Goal: Task Accomplishment & Management: Complete application form

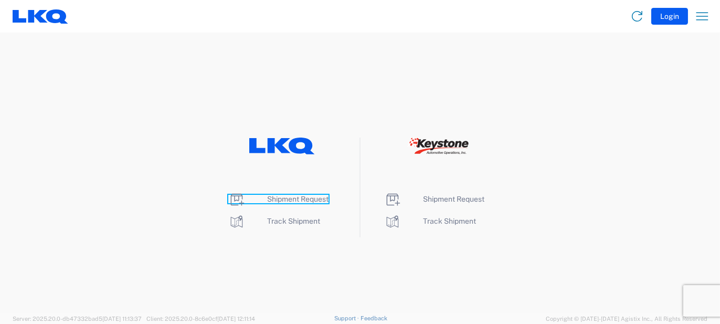
click at [239, 200] on icon at bounding box center [236, 199] width 17 height 17
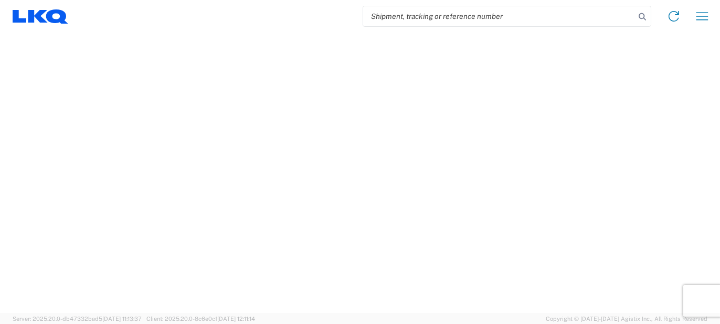
select select "FULL"
select select "LBS"
select select "IN"
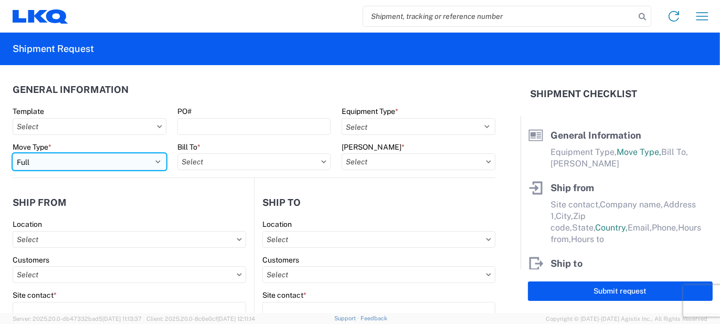
click at [154, 159] on select "Select Full Partial TL" at bounding box center [90, 161] width 154 height 17
click at [13, 153] on select "Select Full Partial TL" at bounding box center [90, 161] width 154 height 17
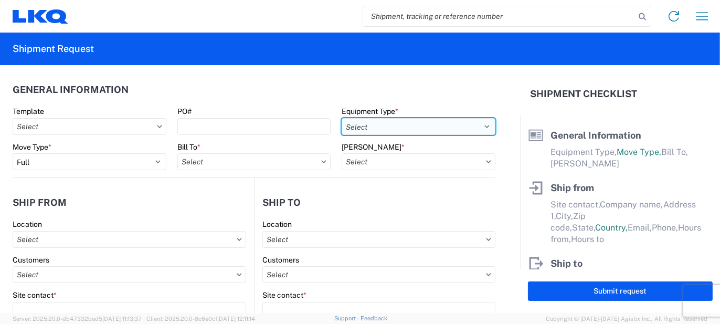
click at [479, 124] on select "Select 53’ Dry Van Flatbed Dropdeck (van) Lowboy (flatbed) Rail" at bounding box center [418, 126] width 154 height 17
select select "LOBY"
click at [341, 118] on select "Select 53’ Dry Van Flatbed Dropdeck (van) Lowboy (flatbed) Rail" at bounding box center [418, 126] width 154 height 17
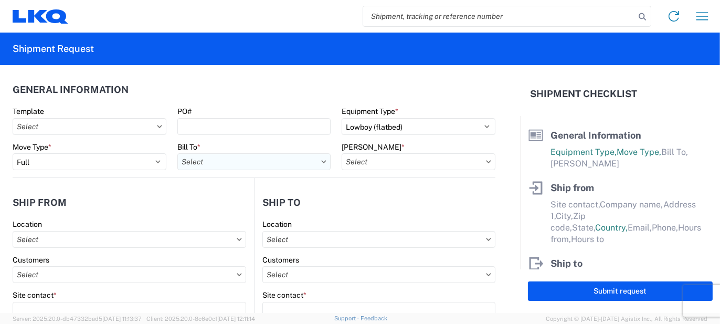
click at [247, 162] on input "text" at bounding box center [254, 161] width 154 height 17
click at [246, 186] on input at bounding box center [269, 187] width 171 height 17
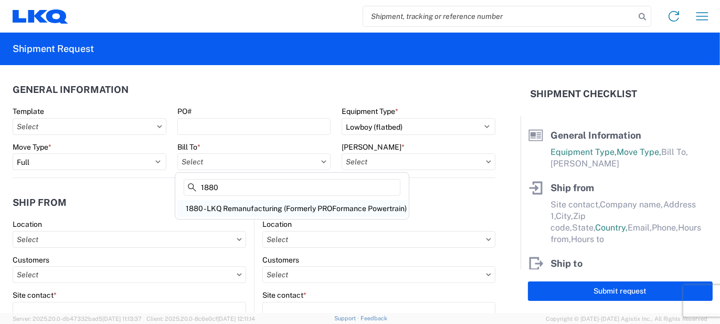
type input "1880"
click at [249, 206] on div "1880 - LKQ Remanufacturing (Formerly PROFormance Powertrain)" at bounding box center [291, 208] width 229 height 17
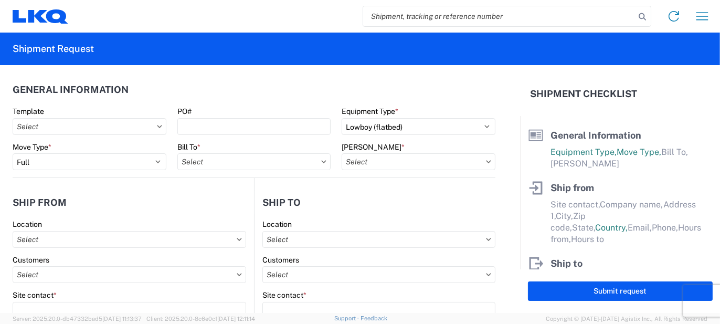
type input "1880 - LKQ Remanufacturing (Formerly PROFormance Powertrain)"
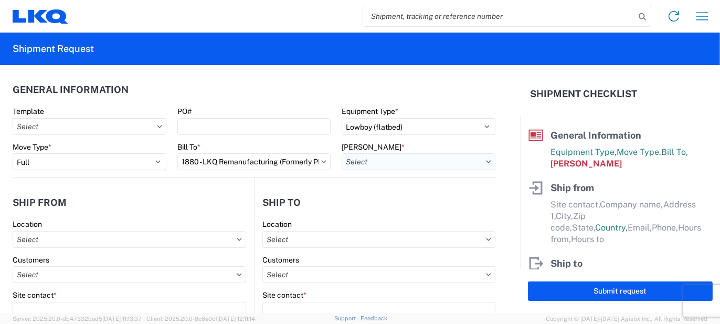
click at [419, 162] on input "text" at bounding box center [418, 161] width 154 height 17
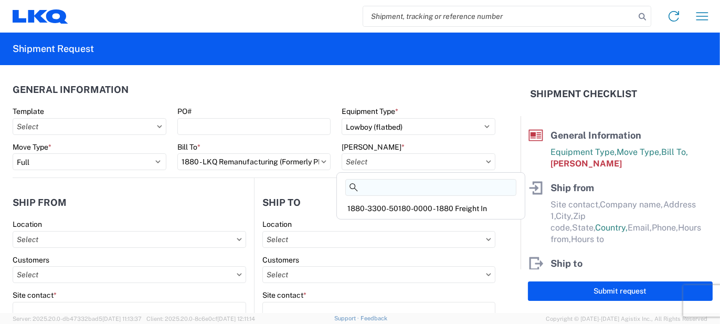
click at [412, 186] on input at bounding box center [430, 187] width 171 height 17
click at [413, 206] on div "1880-3300-50180-0000 - 1880 Freight In" at bounding box center [431, 208] width 184 height 17
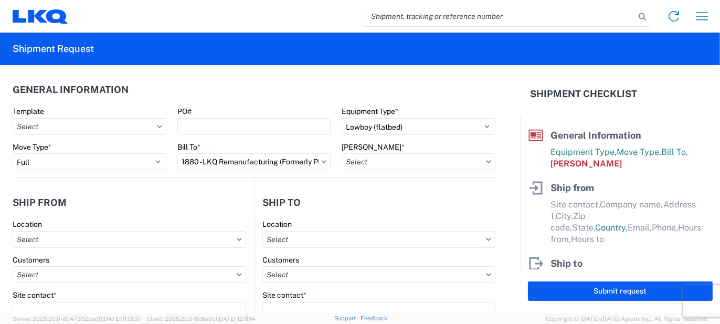
type input "1880-3300-50180-0000 - 1880 Freight In"
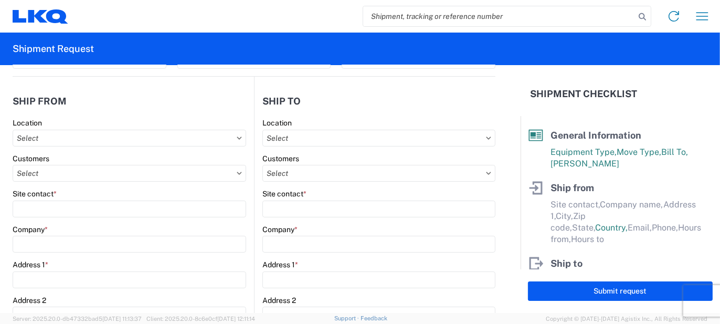
scroll to position [105, 0]
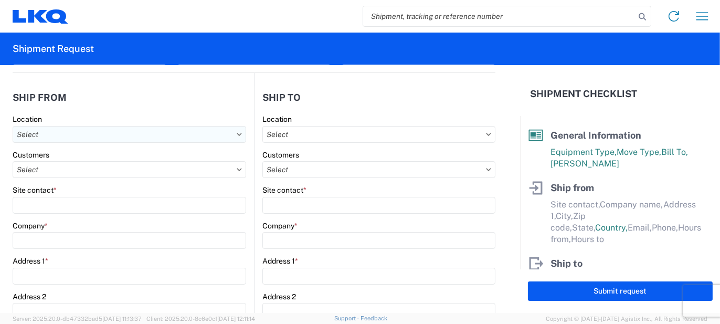
click at [58, 137] on input "text" at bounding box center [129, 134] width 233 height 17
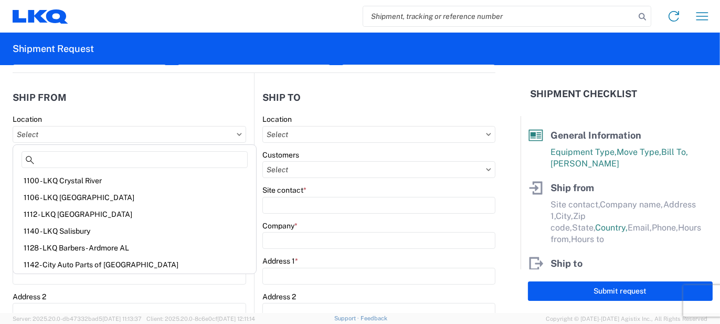
click at [4, 155] on form "General Information Template PO# Equipment Type * Select 53’ Dry Van Flatbed Dr…" at bounding box center [260, 189] width 520 height 248
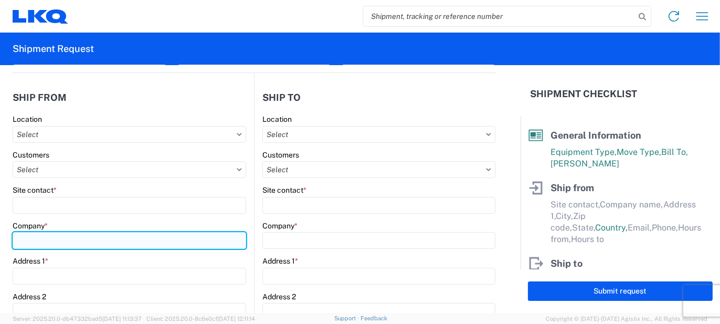
click at [39, 240] on input "Company *" at bounding box center [129, 240] width 233 height 17
type input "[PERSON_NAME] Inc"
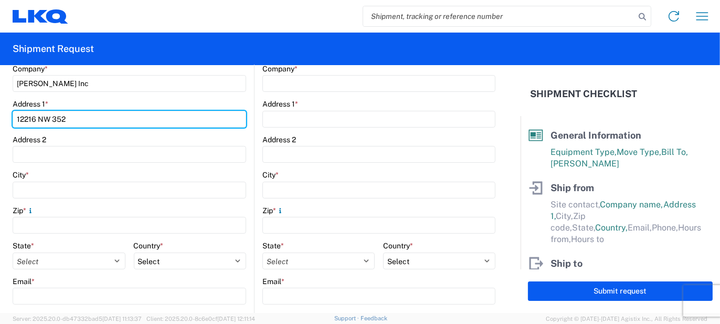
scroll to position [262, 0]
type input "12216 NW 352"
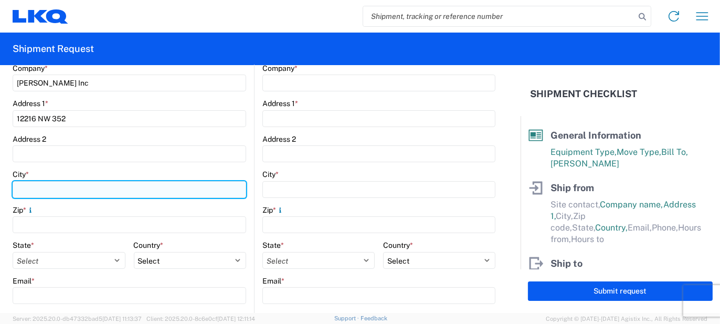
click at [43, 189] on input "City *" at bounding box center [129, 189] width 233 height 17
type input "Seminole"
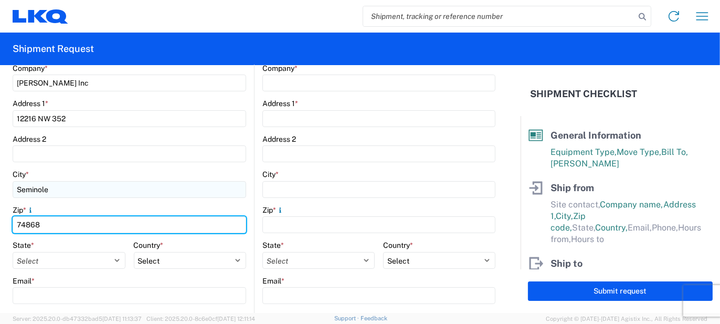
type input "74868"
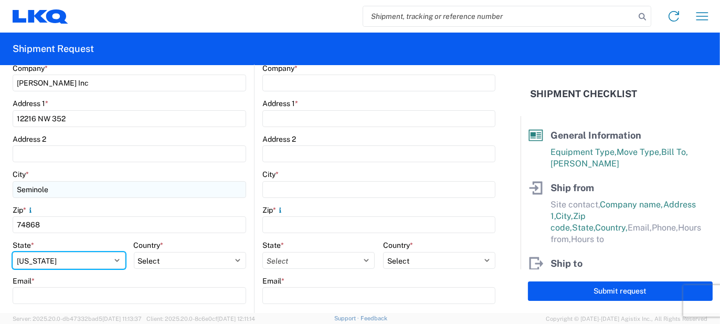
select select "OK"
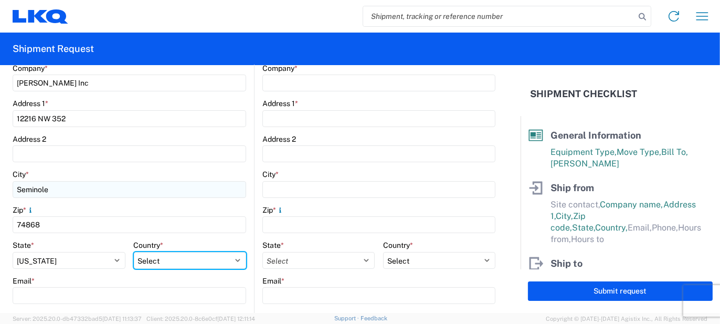
select select "US"
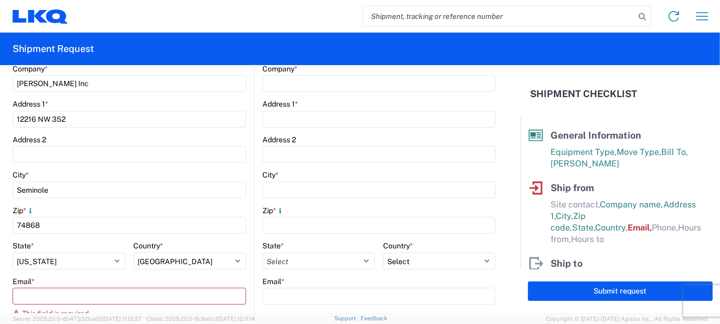
scroll to position [315, 0]
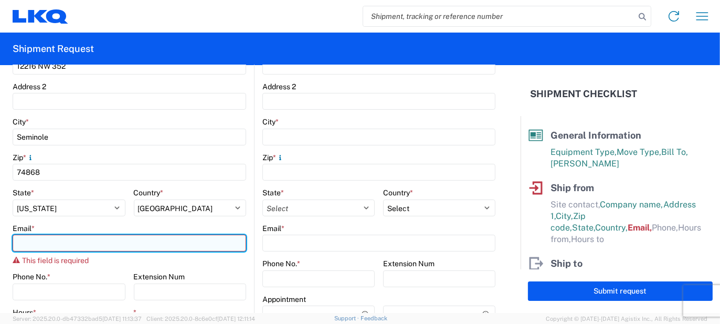
click at [54, 240] on input "Email *" at bounding box center [129, 242] width 233 height 17
paste input "[PERSON_NAME] TB <[EMAIL_ADDRESS][DOMAIN_NAME]>"
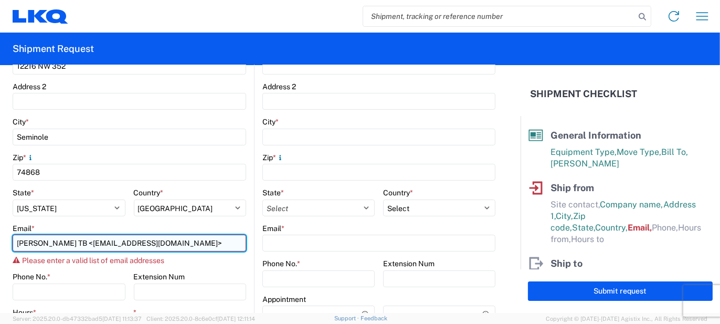
click at [65, 242] on input "[PERSON_NAME] TB <[EMAIL_ADDRESS][DOMAIN_NAME]>" at bounding box center [129, 242] width 233 height 17
click at [106, 242] on input "[EMAIL_ADDRESS][DOMAIN_NAME]>" at bounding box center [129, 242] width 233 height 17
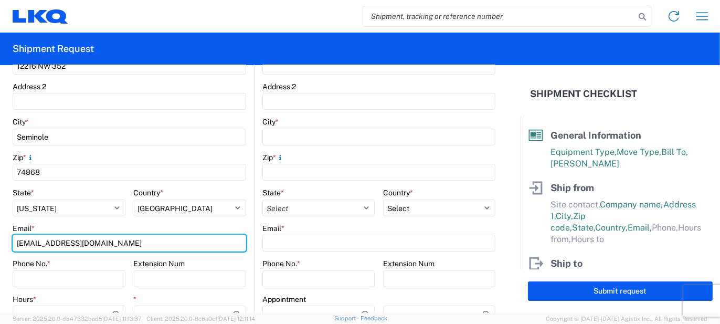
type input "[EMAIL_ADDRESS][DOMAIN_NAME]"
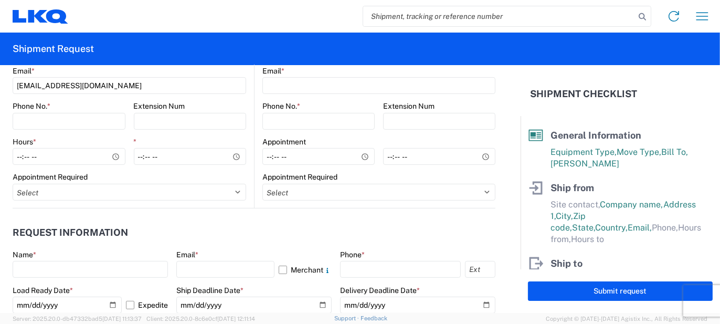
scroll to position [420, 0]
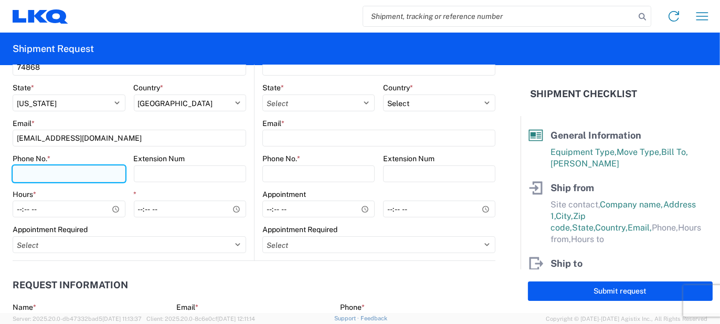
click at [17, 176] on input "Phone No. *" at bounding box center [69, 173] width 113 height 17
type input "[PHONE_NUMBER]"
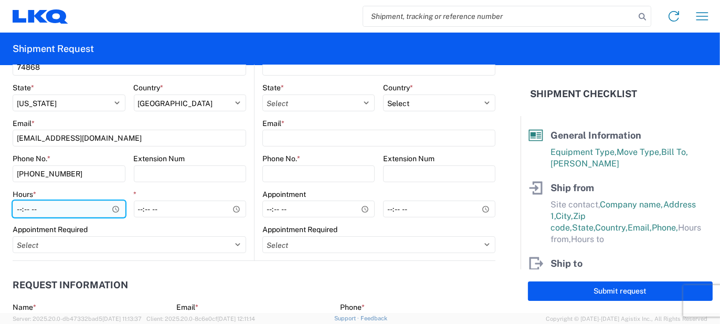
click at [17, 209] on input "Hours *" at bounding box center [69, 208] width 113 height 17
type input "07:30"
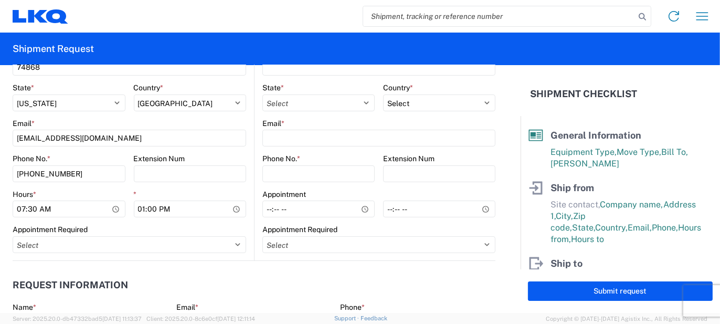
click at [244, 186] on main "Location Customers Site contact * Company * [PERSON_NAME] Inc Address 1 * 12216…" at bounding box center [133, 30] width 241 height 461
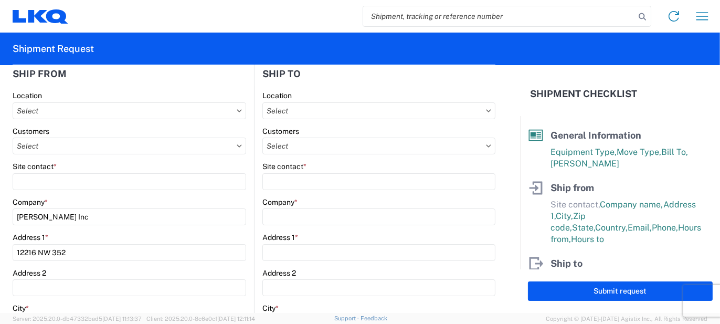
scroll to position [105, 0]
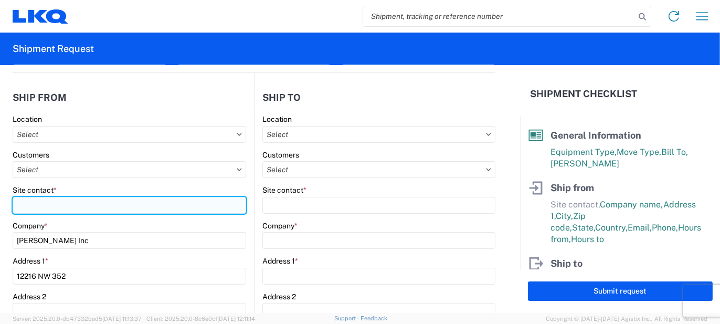
click at [32, 204] on input "Site contact *" at bounding box center [129, 205] width 233 height 17
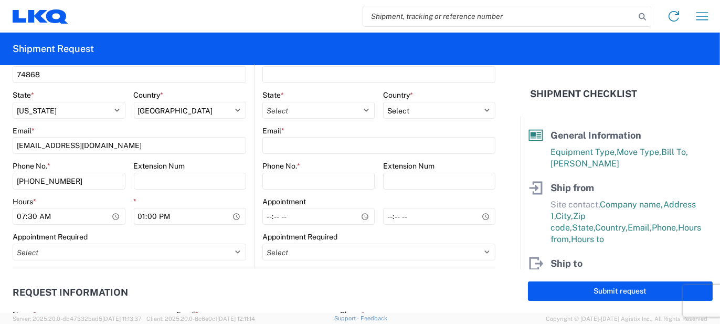
scroll to position [420, 0]
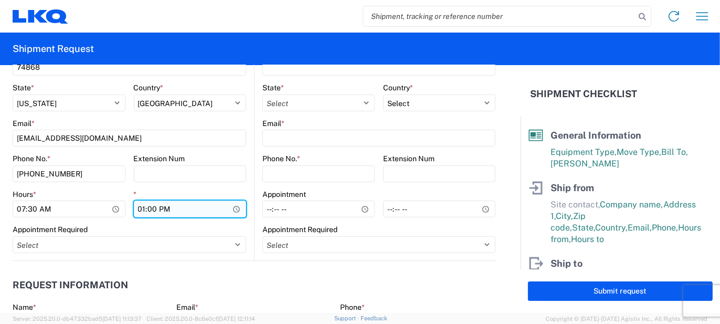
click at [138, 210] on input "13:00" at bounding box center [190, 208] width 113 height 17
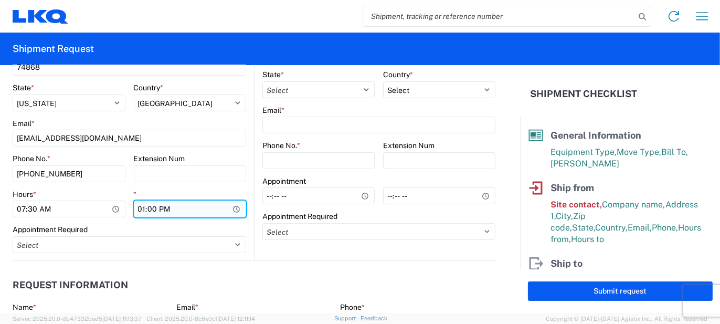
type input "12:00"
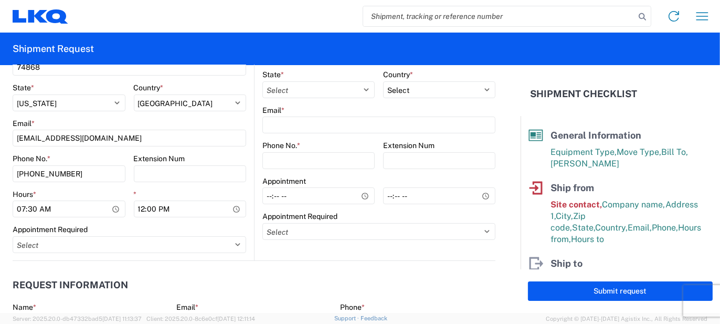
click at [254, 228] on main "Location Customers Site contact * Company * Address 1 * Address 2 City * Zip * …" at bounding box center [374, 17] width 241 height 461
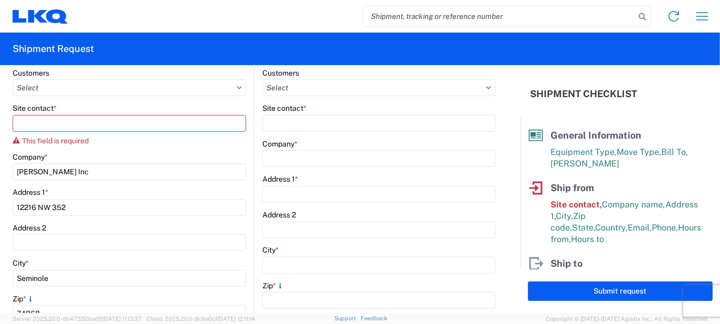
scroll to position [170, 0]
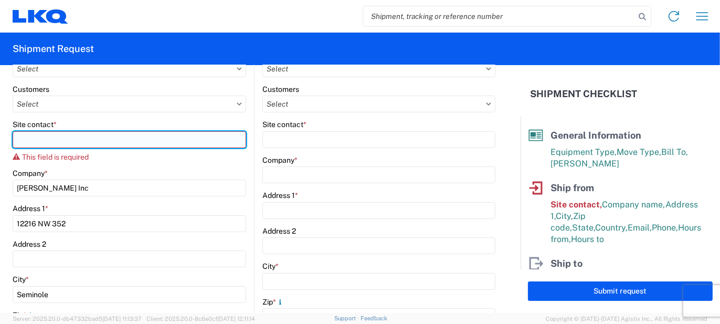
click at [50, 135] on input "Site contact *" at bounding box center [129, 139] width 233 height 17
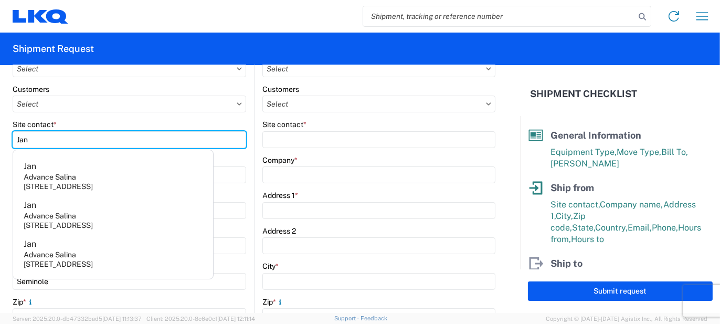
type input "Jan"
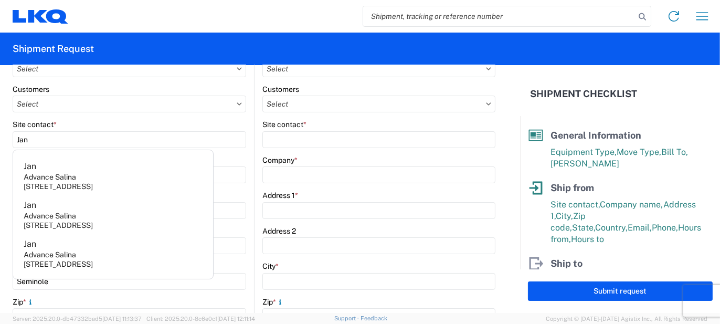
click at [246, 180] on main "Location Customers Site contact * Jan Company * [PERSON_NAME] Inc Address 1 * 1…" at bounding box center [133, 279] width 241 height 461
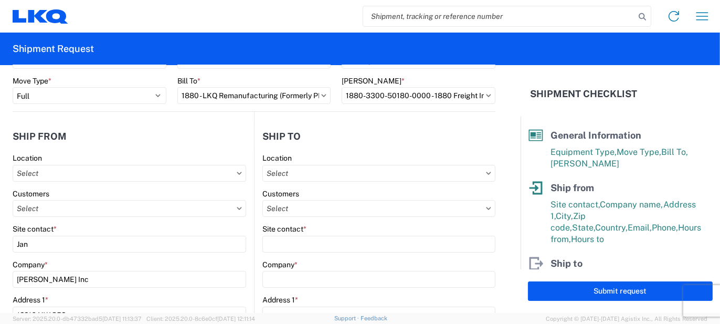
scroll to position [66, 0]
click at [281, 169] on input "text" at bounding box center [378, 173] width 233 height 17
click at [307, 200] on input at bounding box center [352, 198] width 171 height 17
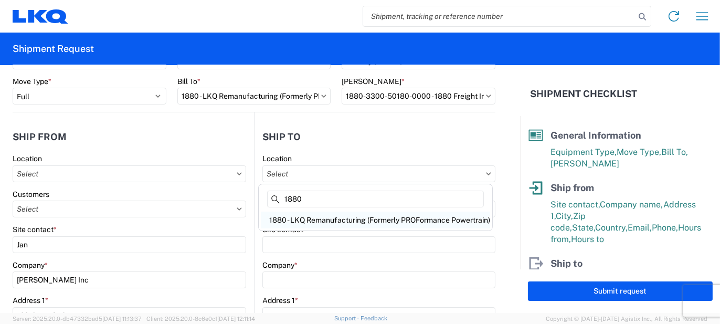
type input "1880"
click at [322, 218] on div "1880 - LKQ Remanufacturing (Formerly PROFormance Powertrain)" at bounding box center [375, 219] width 229 height 17
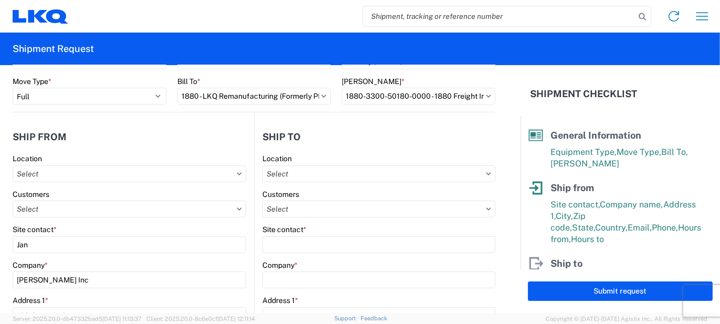
type input "1880 - LKQ Remanufacturing (Formerly PROFormance Powertrain)"
type input "LKQ Corporation"
type input "[STREET_ADDRESS]"
type input "[GEOGRAPHIC_DATA]"
type input "65803"
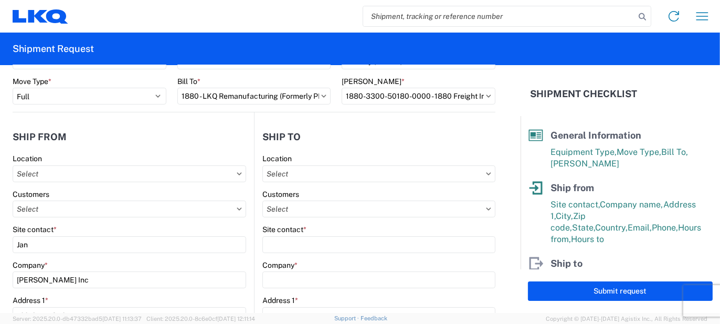
select select "US"
type input "07:30"
type input "16:30"
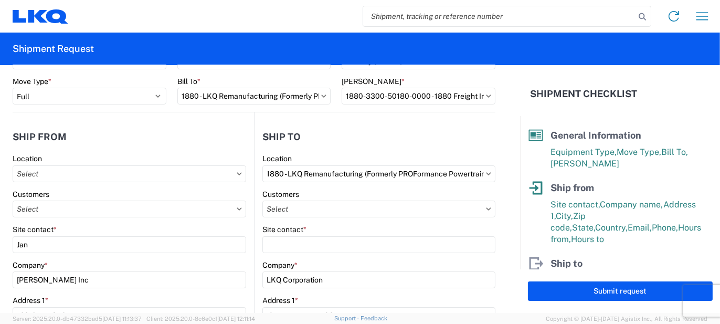
select select
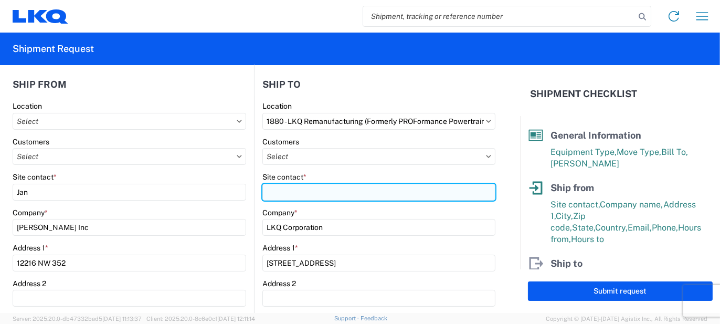
click at [283, 192] on input "Site contact *" at bounding box center [378, 192] width 233 height 17
type input "[PERSON_NAME]"
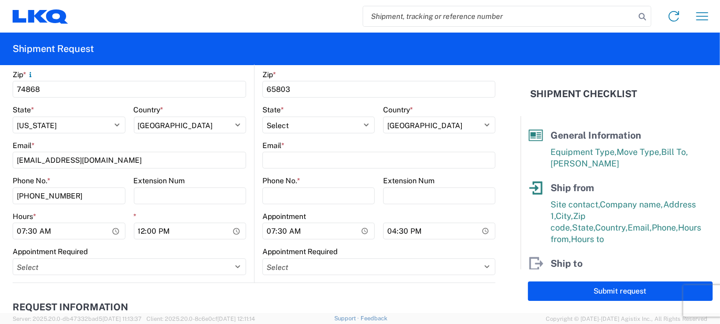
scroll to position [380, 0]
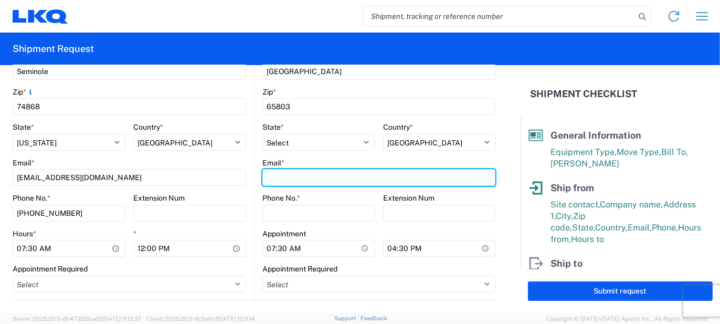
click at [271, 175] on input "Email *" at bounding box center [378, 177] width 233 height 17
type input "[EMAIL_ADDRESS][DOMAIN_NAME]"
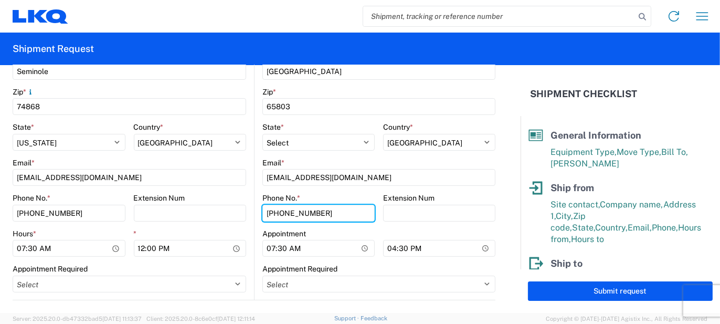
type input "[PHONE_NUMBER]"
click at [254, 205] on main "1880 Location 1880 - LKQ Remanufacturing (Formerly PROFormance Powertrain) Cust…" at bounding box center [374, 69] width 241 height 461
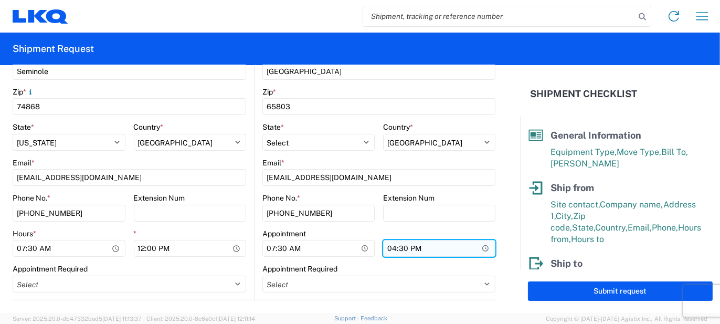
click at [390, 254] on input "16:30" at bounding box center [439, 248] width 112 height 17
type input "14:30"
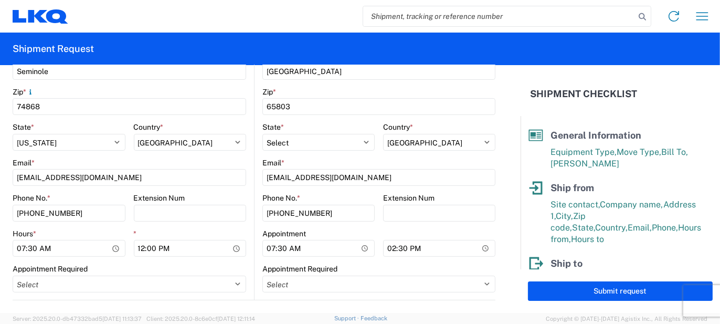
click at [248, 224] on main "Location Customers Site contact * Jan Company * [PERSON_NAME] Inc Address 1 * 1…" at bounding box center [133, 69] width 241 height 461
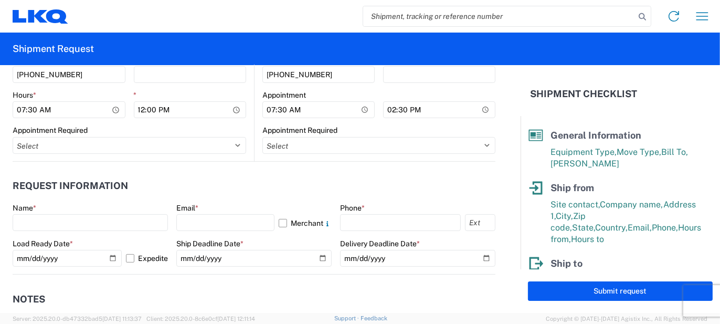
scroll to position [590, 0]
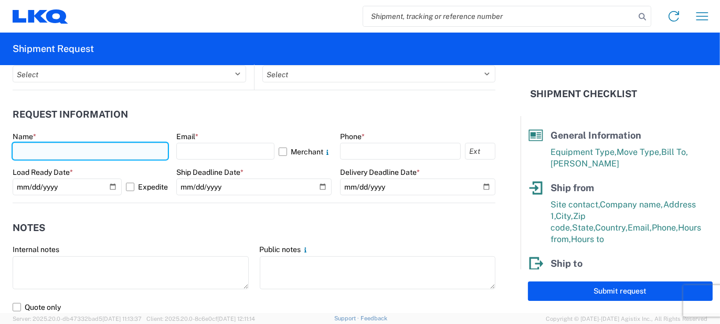
click at [70, 149] on input "text" at bounding box center [90, 151] width 155 height 17
type input "[PERSON_NAME]"
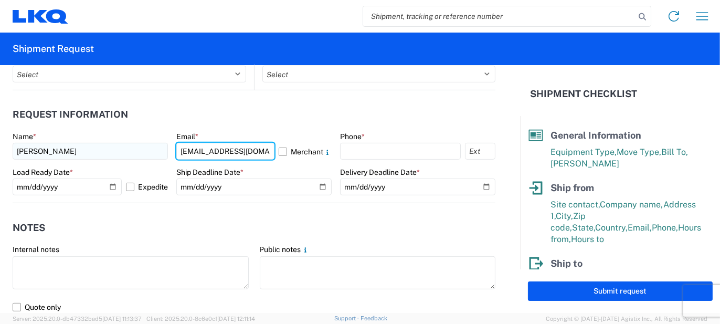
type input "[EMAIL_ADDRESS][DOMAIN_NAME]"
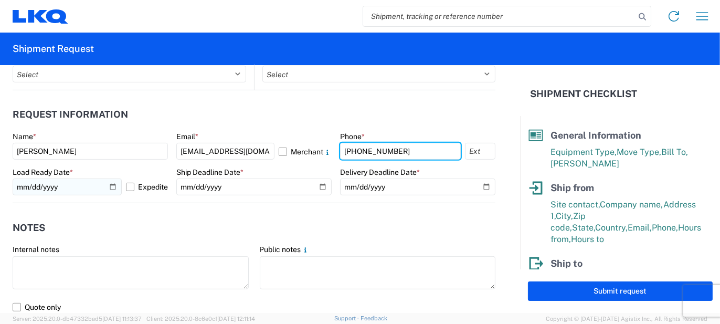
type input "[PHONE_NUMBER]"
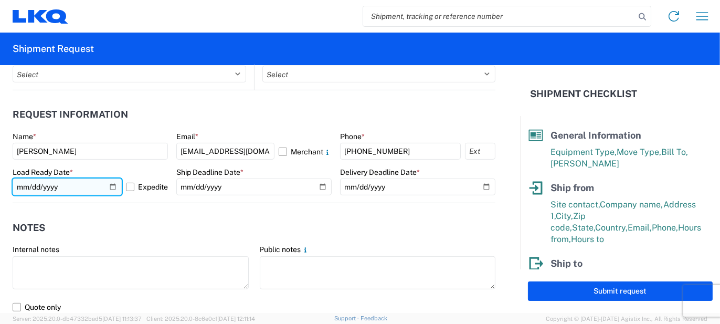
click at [111, 184] on input "[DATE]" at bounding box center [67, 186] width 109 height 17
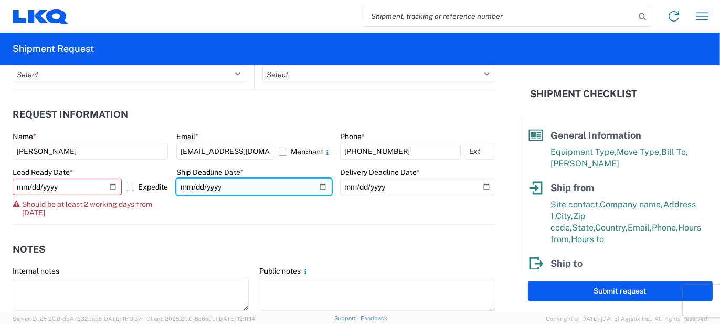
click at [244, 188] on input "date" at bounding box center [253, 186] width 155 height 17
click at [319, 185] on input "date" at bounding box center [253, 186] width 155 height 17
type input "[DATE]"
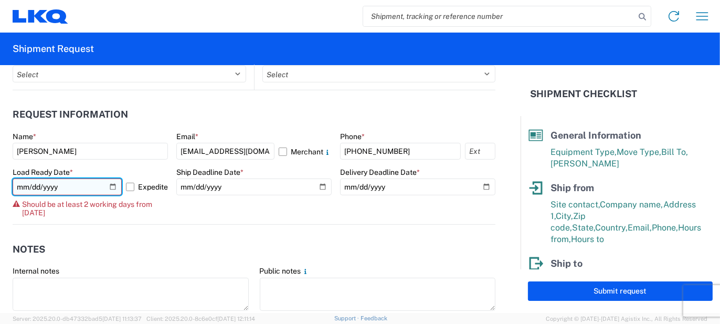
click at [111, 187] on input "[DATE]" at bounding box center [67, 186] width 109 height 17
click at [114, 184] on input "[DATE]" at bounding box center [67, 186] width 109 height 17
click at [34, 188] on input "[DATE]" at bounding box center [67, 186] width 109 height 17
type input "[DATE]"
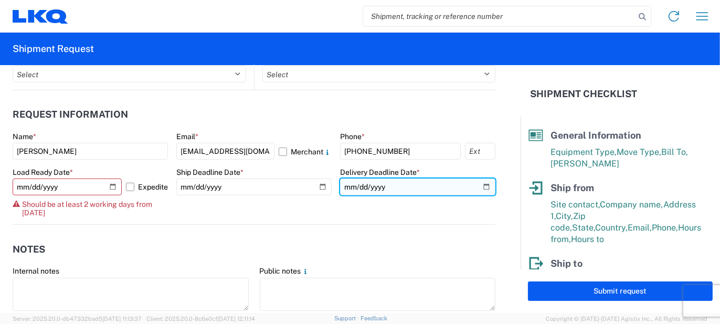
click at [481, 186] on input "date" at bounding box center [417, 186] width 155 height 17
type input "[DATE]"
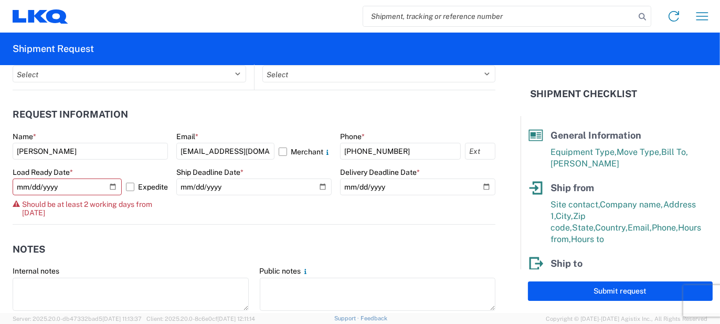
click at [271, 223] on agx-form-control-wrapper-v2 "Ship Deadline Date * [DATE]" at bounding box center [253, 195] width 155 height 57
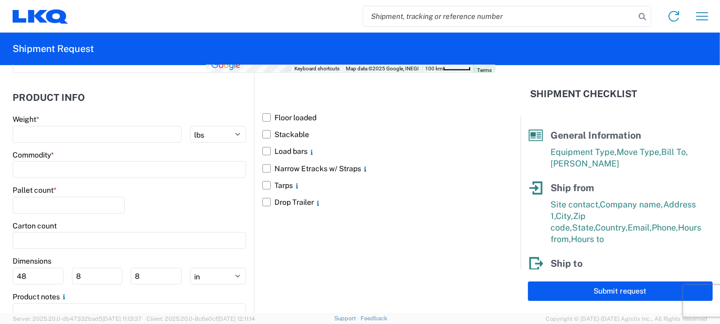
scroll to position [1062, 0]
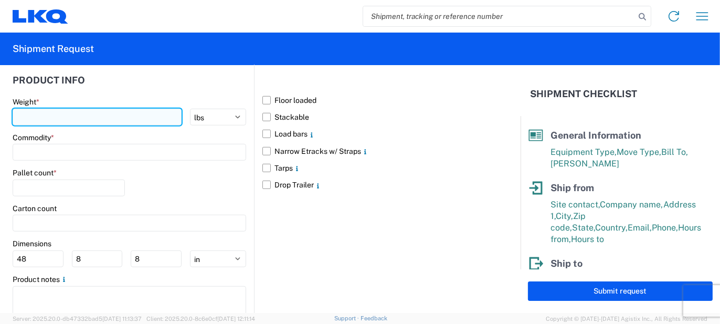
click at [21, 123] on input "number" at bounding box center [97, 117] width 169 height 17
type input "3500"
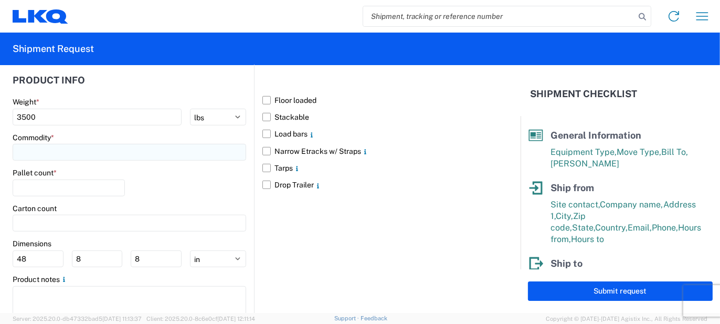
click at [35, 157] on input at bounding box center [129, 152] width 233 height 17
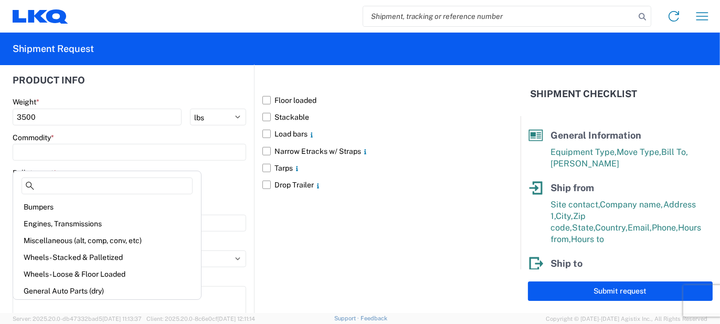
click at [238, 195] on div "Pallet count *" at bounding box center [129, 186] width 233 height 36
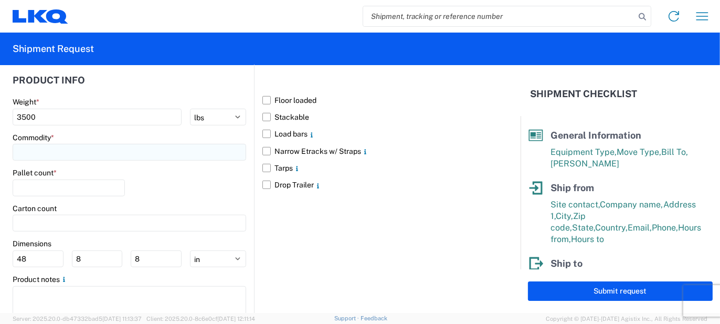
click at [50, 158] on input at bounding box center [129, 152] width 233 height 17
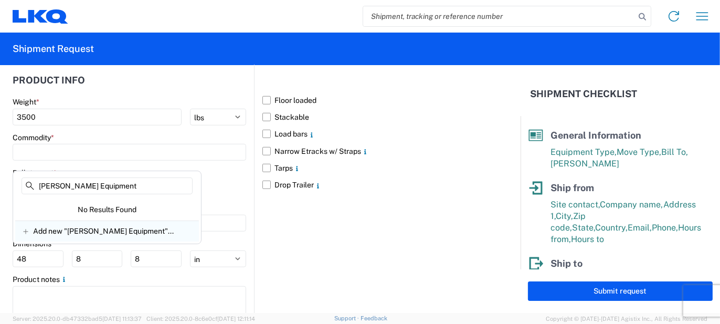
type input "[PERSON_NAME] Equipment"
click at [57, 230] on span "Add new "[PERSON_NAME] Equipment"..." at bounding box center [103, 230] width 141 height 9
type input "[PERSON_NAME] Equipment"
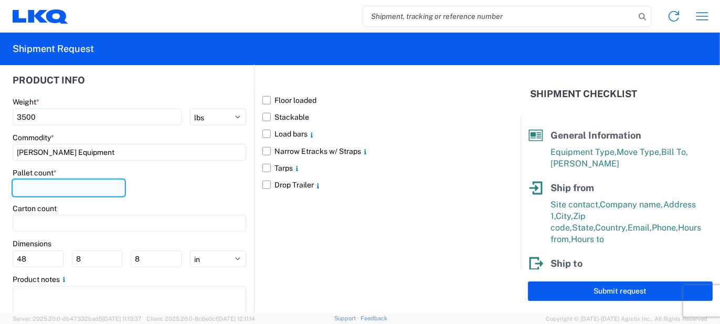
click at [30, 194] on input "number" at bounding box center [69, 187] width 112 height 17
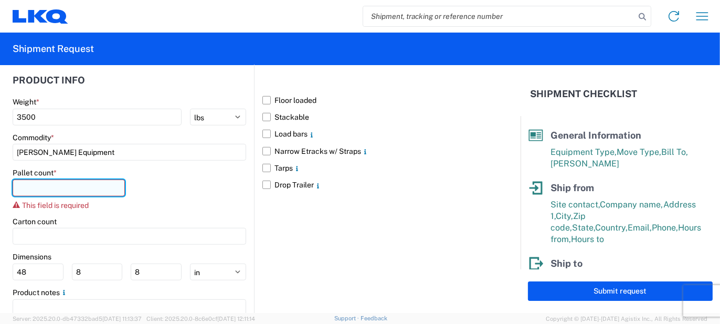
click at [51, 195] on input "number" at bounding box center [69, 187] width 112 height 17
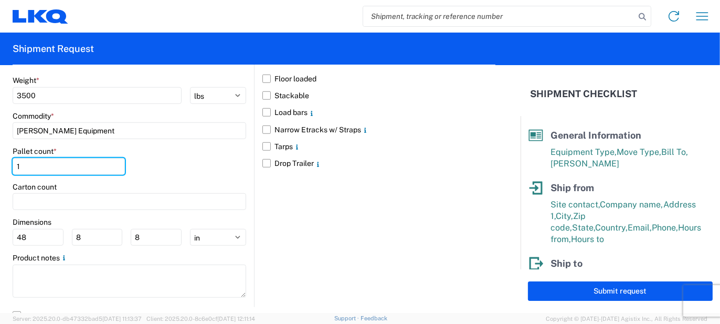
scroll to position [1101, 0]
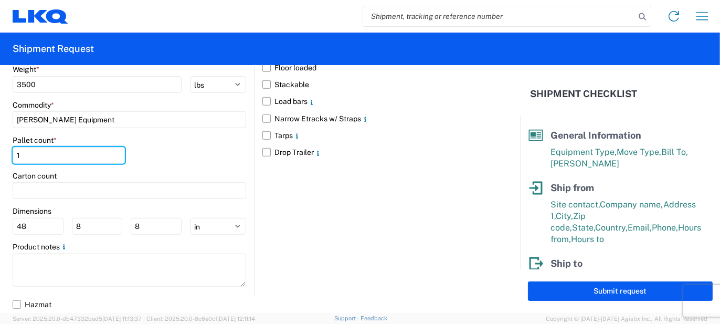
type input "1"
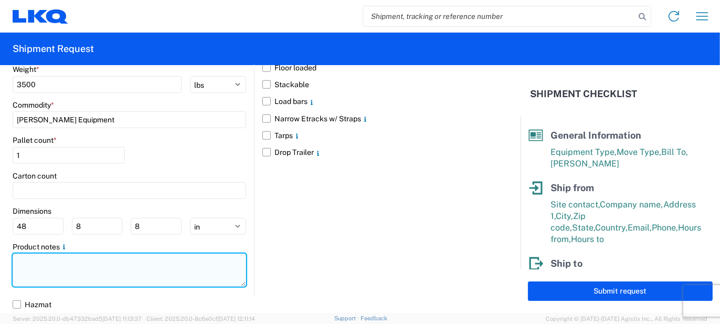
click at [36, 265] on textarea at bounding box center [129, 269] width 233 height 33
paste textarea "11’6” L x 8’ W x 9’1” H Weight – 3,500#"
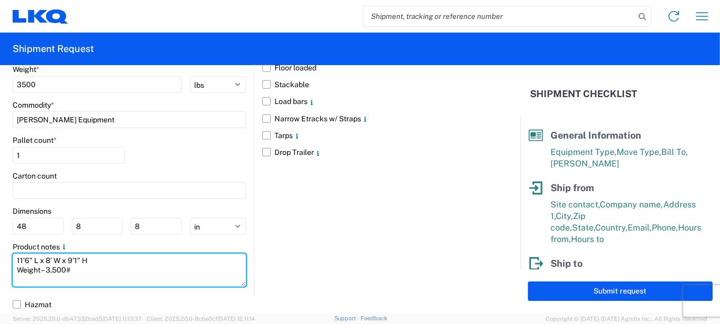
type textarea "11’6” L x 8’ W x 9’1” H Weight – 3,500#"
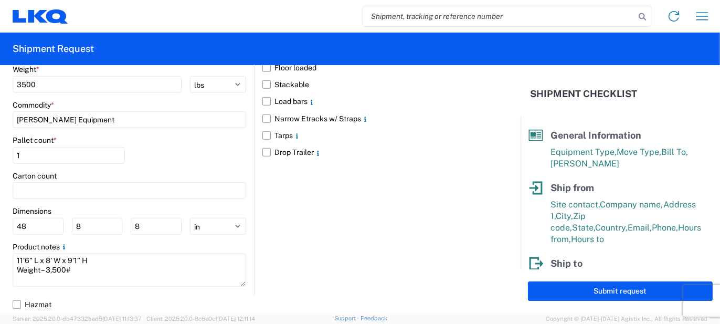
click at [271, 248] on div "Floor loaded Stackable Load bars Narrow Etracks w/ Straps Tarps Drop Trailer" at bounding box center [374, 159] width 241 height 272
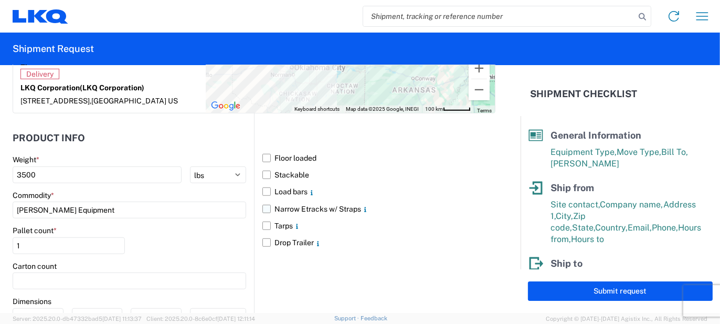
scroll to position [997, 0]
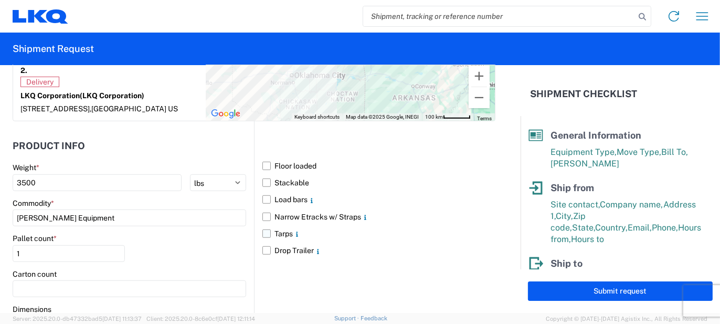
click at [262, 240] on label "Tarps" at bounding box center [378, 233] width 233 height 17
click at [0, 0] on input "Tarps" at bounding box center [0, 0] width 0 height 0
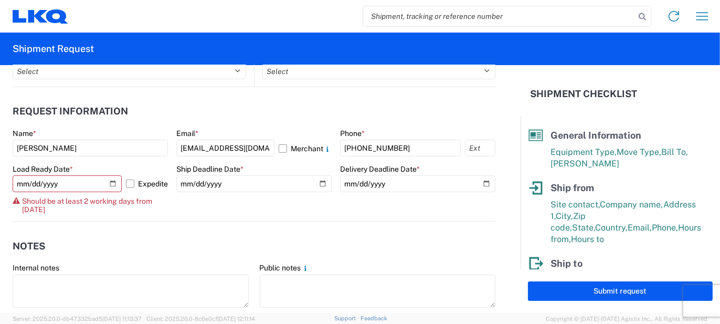
scroll to position [577, 0]
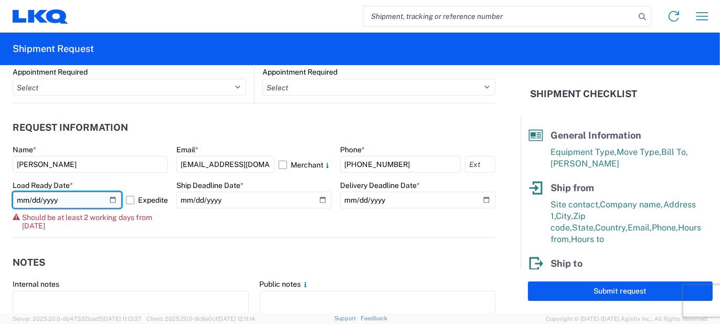
click at [84, 202] on input "[DATE]" at bounding box center [67, 199] width 109 height 17
click at [109, 198] on input "[DATE]" at bounding box center [67, 199] width 109 height 17
type input "[DATE]"
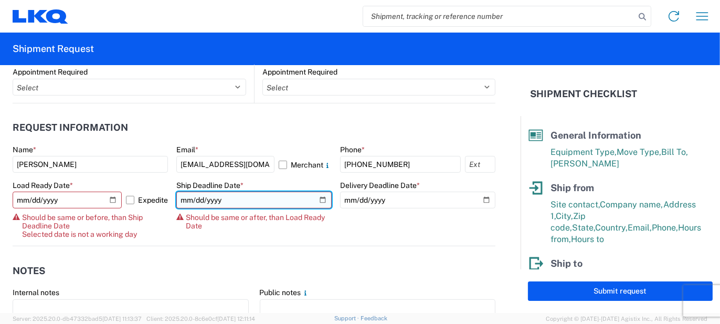
click at [317, 201] on input "[DATE]" at bounding box center [253, 199] width 155 height 17
type input "[DATE]"
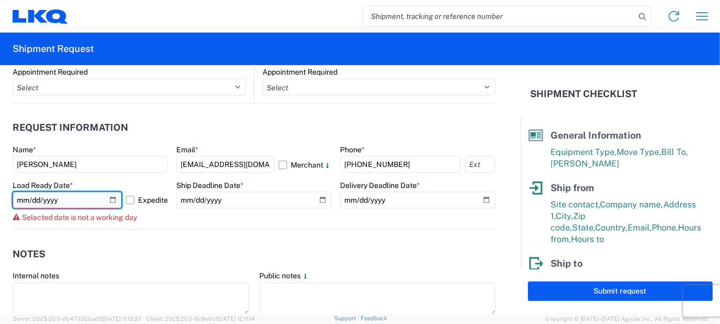
click at [110, 199] on input "[DATE]" at bounding box center [67, 199] width 109 height 17
type input "[DATE]"
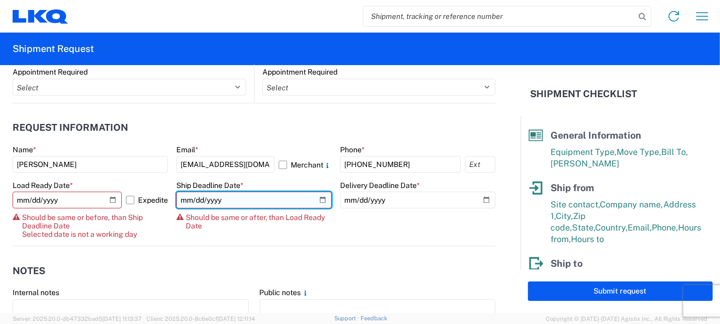
click at [315, 200] on input "[DATE]" at bounding box center [253, 199] width 155 height 17
type input "[DATE]"
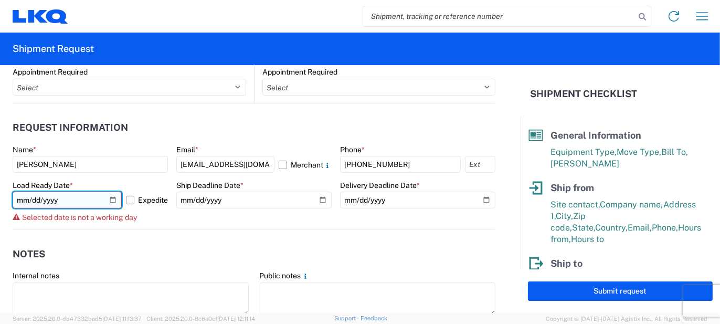
click at [110, 200] on input "[DATE]" at bounding box center [67, 199] width 109 height 17
type input "[DATE]"
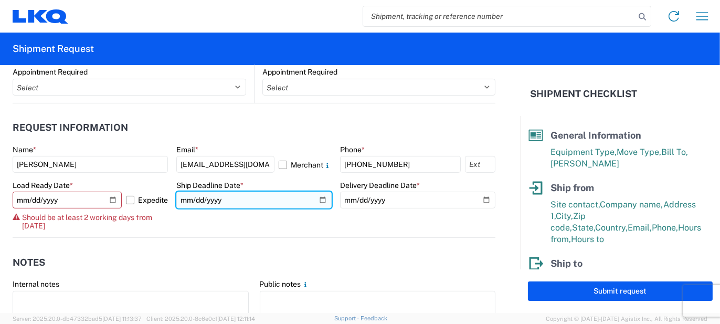
click at [318, 198] on input "[DATE]" at bounding box center [253, 199] width 155 height 17
type input "[DATE]"
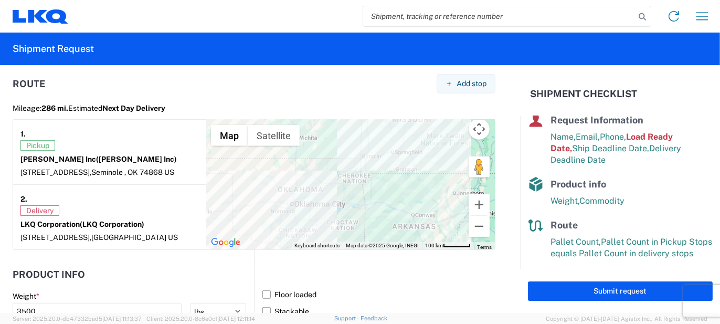
scroll to position [997, 0]
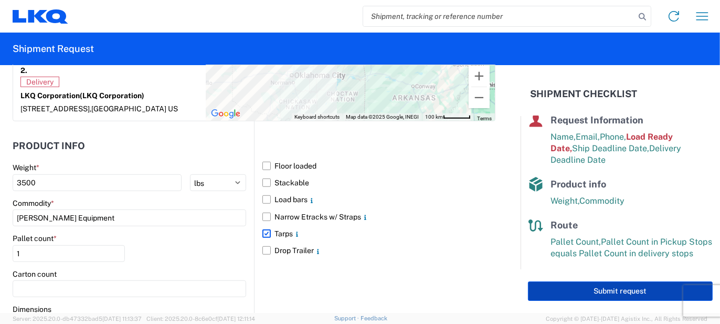
click at [596, 292] on button "Submit request" at bounding box center [620, 290] width 185 height 19
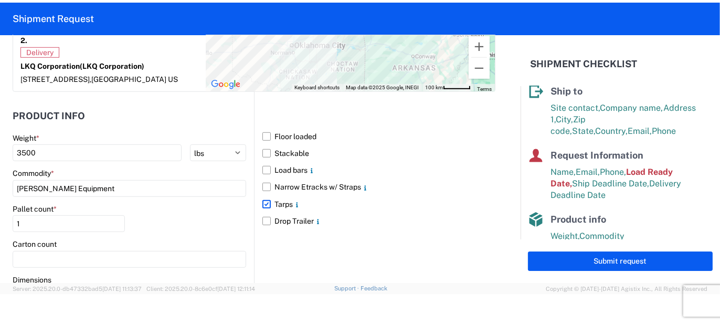
scroll to position [30, 0]
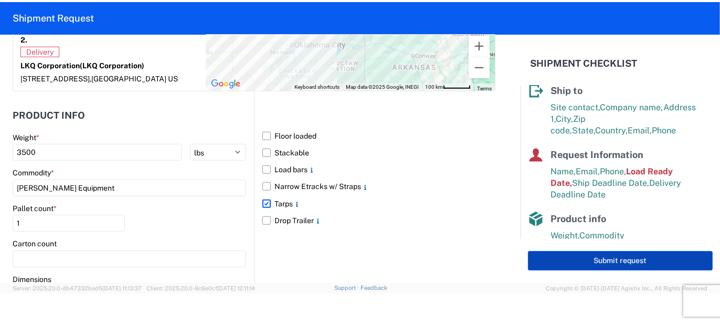
click at [591, 265] on button "Submit request" at bounding box center [620, 260] width 185 height 19
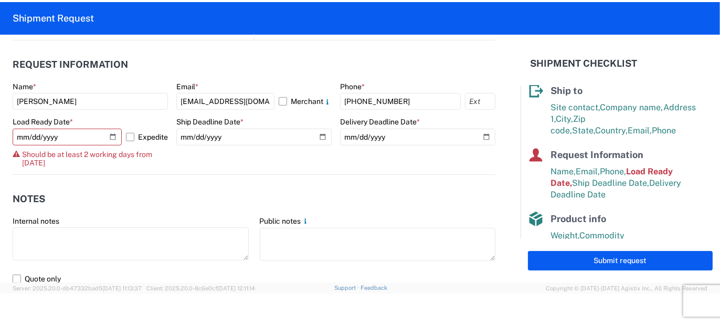
scroll to position [576, 0]
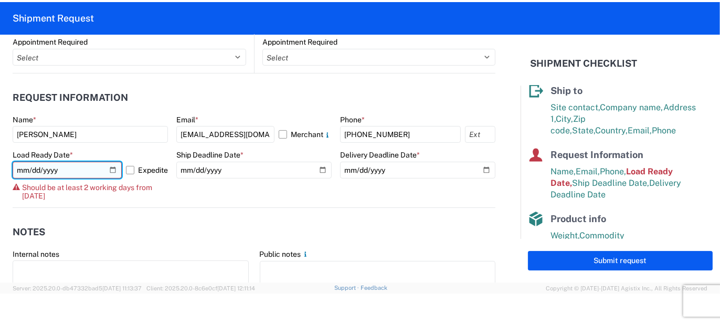
click at [109, 167] on input "[DATE]" at bounding box center [67, 170] width 109 height 17
type input "[DATE]"
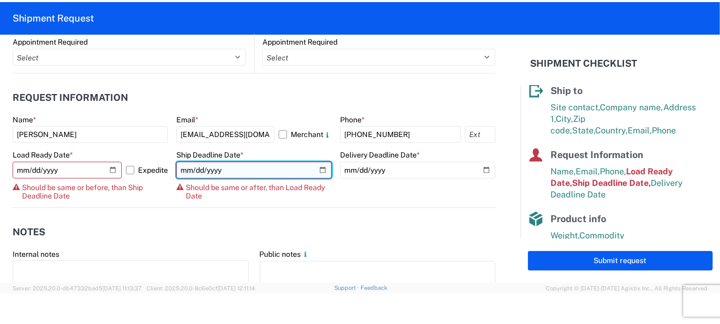
click at [317, 168] on input "[DATE]" at bounding box center [253, 170] width 155 height 17
type input "[DATE]"
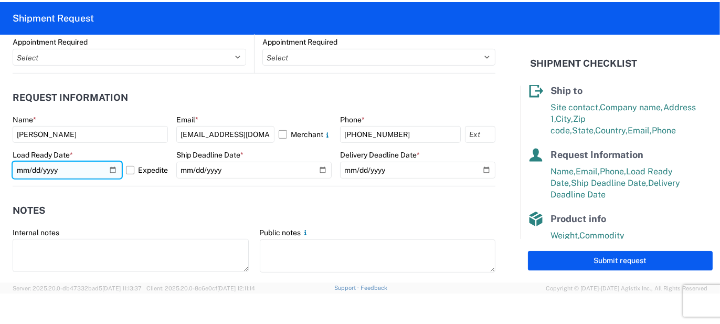
click at [107, 166] on input "[DATE]" at bounding box center [67, 170] width 109 height 17
type input "[DATE]"
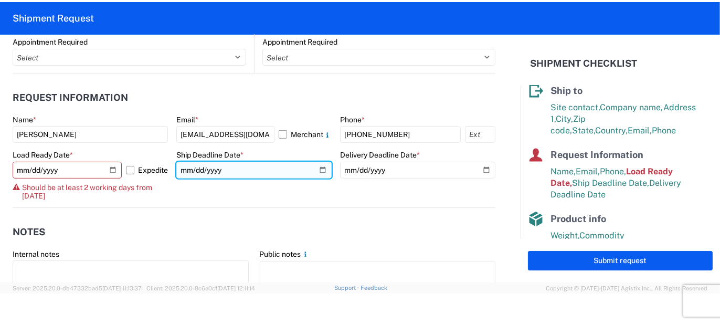
click at [316, 169] on input "[DATE]" at bounding box center [253, 170] width 155 height 17
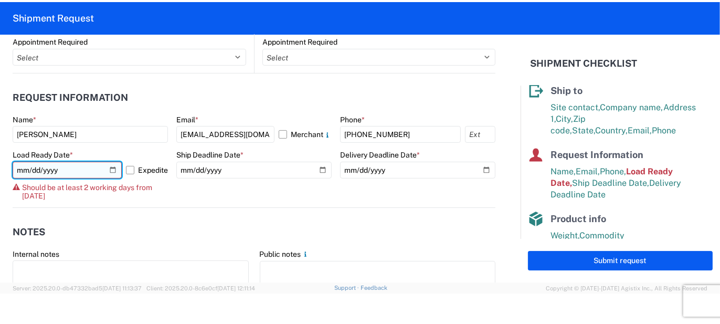
click at [110, 170] on input "[DATE]" at bounding box center [67, 170] width 109 height 17
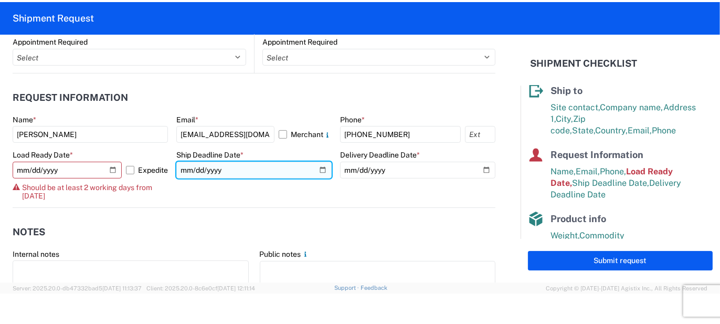
click at [320, 169] on input "[DATE]" at bounding box center [253, 170] width 155 height 17
type input "[DATE]"
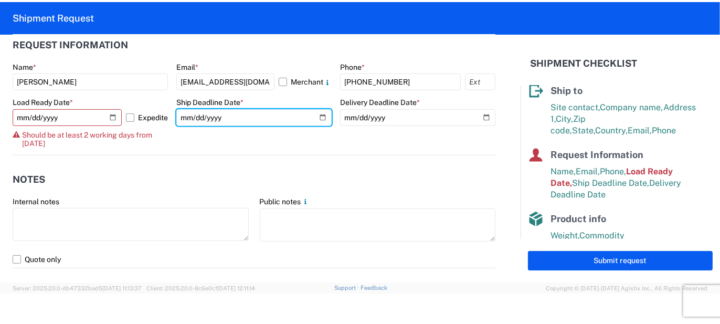
scroll to position [524, 0]
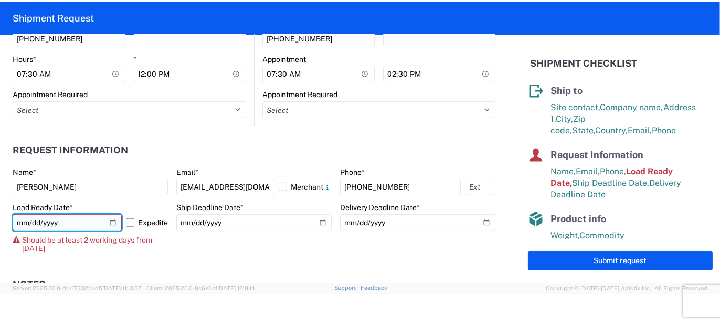
click at [109, 222] on input "[DATE]" at bounding box center [67, 222] width 109 height 17
type input "[DATE]"
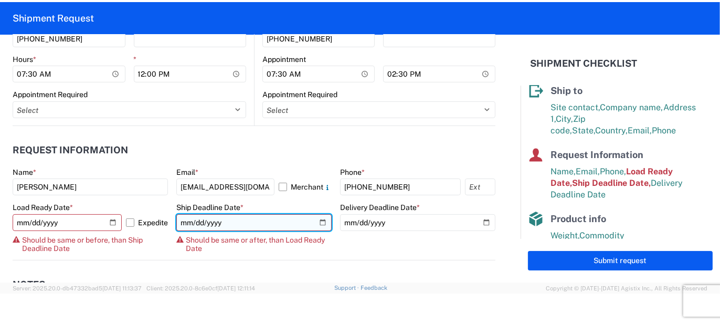
click at [318, 221] on input "[DATE]" at bounding box center [253, 222] width 155 height 17
type input "[DATE]"
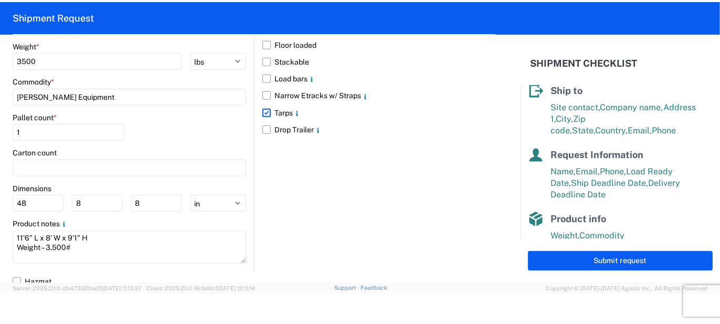
scroll to position [1079, 0]
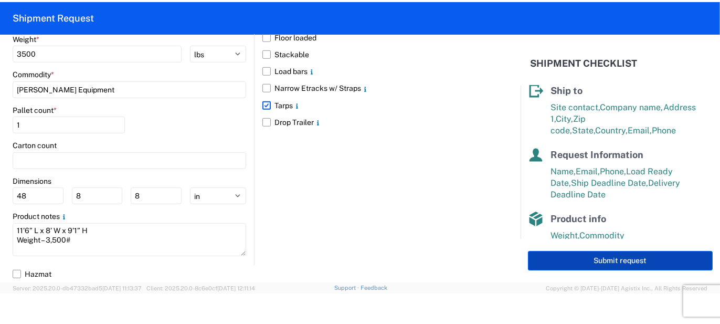
click at [618, 260] on button "Submit request" at bounding box center [620, 260] width 185 height 19
